Goal: Task Accomplishment & Management: Manage account settings

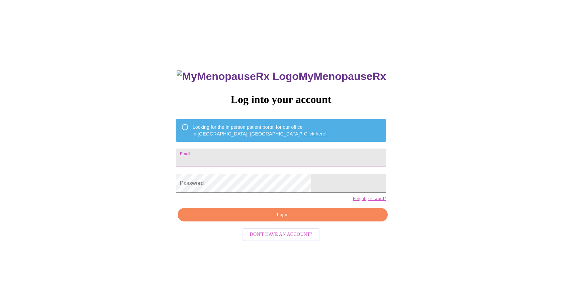
click at [278, 158] on input "Email" at bounding box center [281, 158] width 210 height 19
type input "[EMAIL_ADDRESS][DOMAIN_NAME]"
click at [285, 219] on span "Login" at bounding box center [282, 215] width 195 height 8
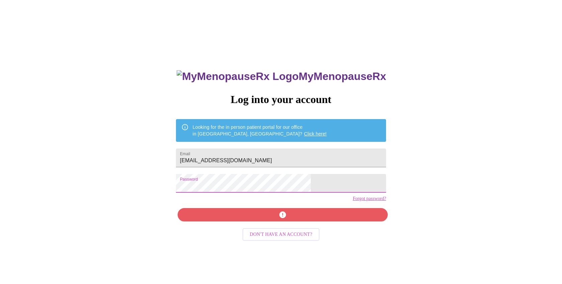
click at [205, 185] on div "MyMenopauseRx Log into your account Looking for the in person patient portal fo…" at bounding box center [281, 173] width 557 height 341
click at [292, 156] on input "[EMAIL_ADDRESS][DOMAIN_NAME]" at bounding box center [281, 158] width 210 height 19
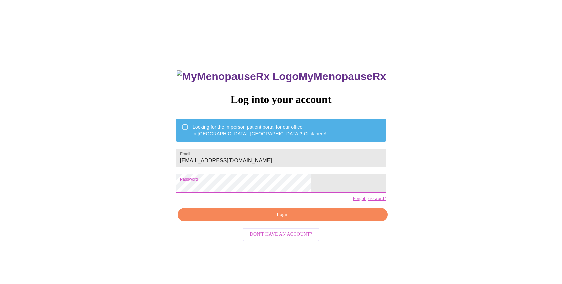
click at [291, 219] on span "Login" at bounding box center [282, 215] width 195 height 8
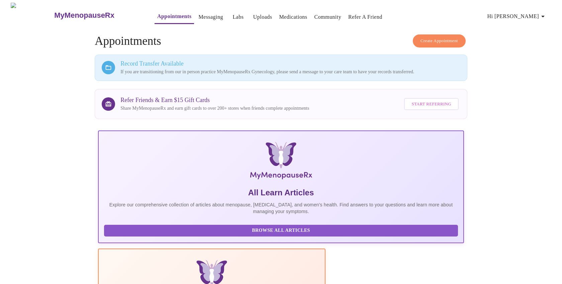
click at [451, 37] on span "Create Appointment" at bounding box center [439, 41] width 37 height 8
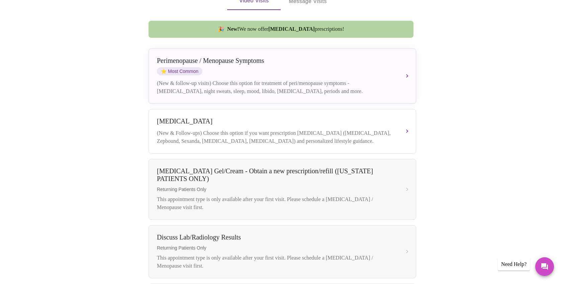
scroll to position [179, 0]
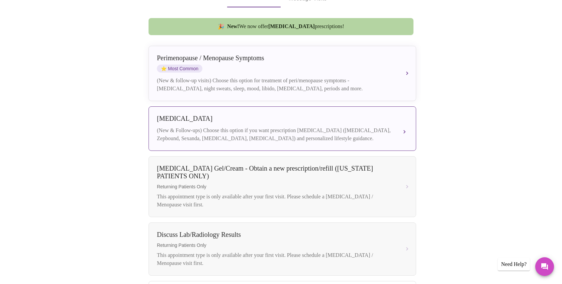
click at [406, 122] on button "[MEDICAL_DATA] (New & Follow-ups) Choose this option if you want prescription […" at bounding box center [283, 128] width 268 height 45
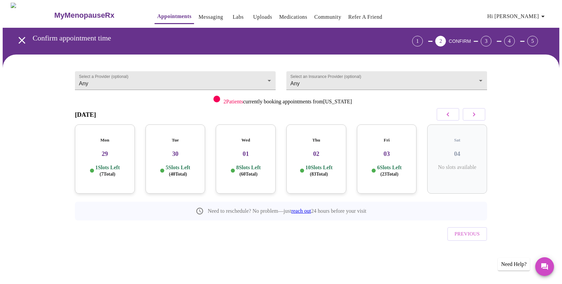
click at [544, 146] on div "Select a Provider (optional) Any Any Select an Insurance Provider (optional) An…" at bounding box center [281, 165] width 557 height 220
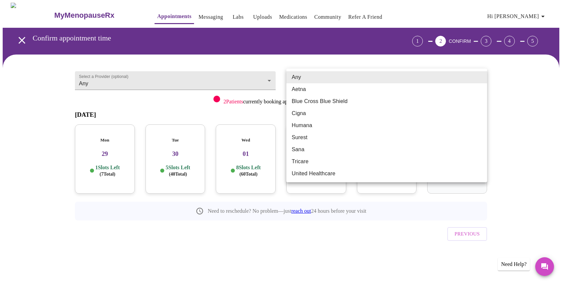
click at [335, 79] on body "MyMenopauseRx Appointments Messaging Labs Uploads Medications Community Refer a…" at bounding box center [281, 139] width 557 height 272
click at [333, 89] on li "Aetna" at bounding box center [387, 89] width 201 height 12
type input "Aetna"
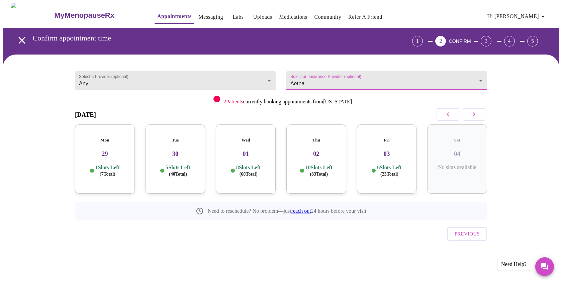
click at [530, 107] on div "Select a Provider (optional) Any Any Select an Insurance Provider (optional) Ae…" at bounding box center [281, 165] width 557 height 220
click at [260, 78] on body "MyMenopauseRx Appointments Messaging Labs Uploads Medications Community Refer a…" at bounding box center [281, 139] width 557 height 272
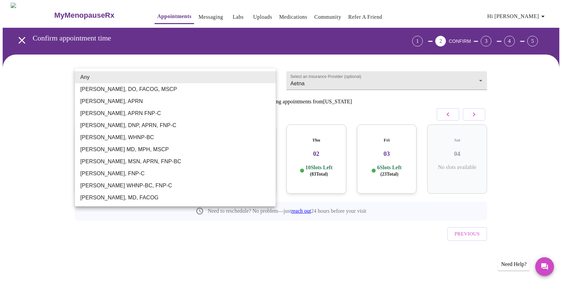
click at [528, 118] on div at bounding box center [281, 142] width 562 height 284
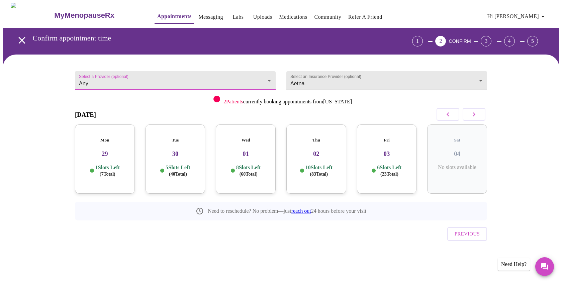
click at [64, 13] on h3 "MyMenopauseRx" at bounding box center [84, 15] width 60 height 9
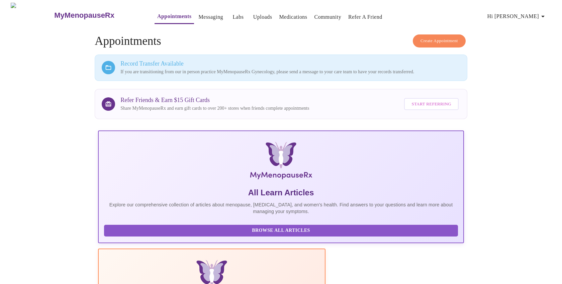
click at [199, 18] on link "Messaging" at bounding box center [211, 16] width 24 height 9
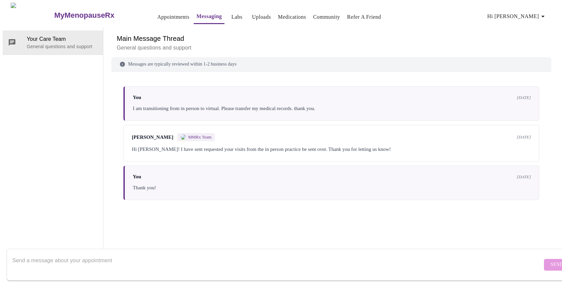
click at [317, 14] on link "Community" at bounding box center [326, 16] width 27 height 9
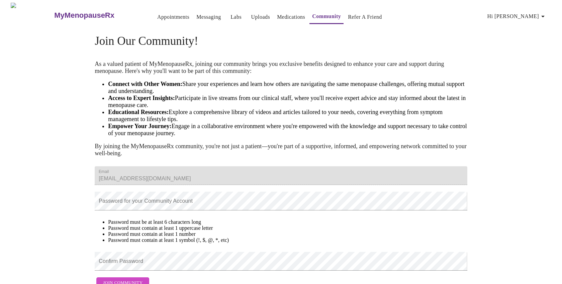
click at [79, 12] on h3 "MyMenopauseRx" at bounding box center [84, 15] width 60 height 9
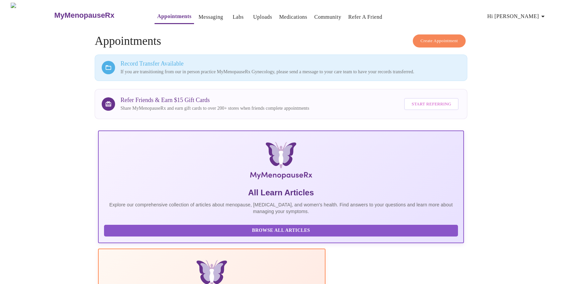
click at [535, 12] on span "Hi [PERSON_NAME]" at bounding box center [518, 16] width 60 height 9
click at [533, 47] on li "Log out" at bounding box center [535, 50] width 31 height 12
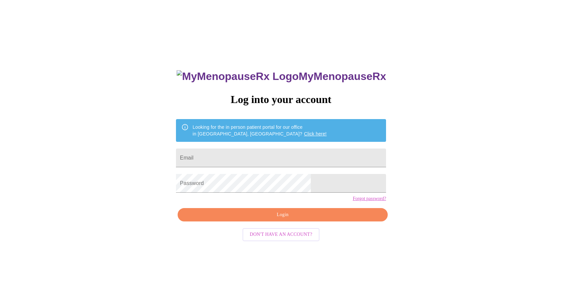
click at [512, 73] on div "MyMenopauseRx Log into your account Looking for the in person patient portal fo…" at bounding box center [281, 173] width 557 height 341
click at [439, 75] on div "MyMenopauseRx Log into your account Looking for the in person patient portal fo…" at bounding box center [281, 173] width 557 height 341
